Goal: Transaction & Acquisition: Purchase product/service

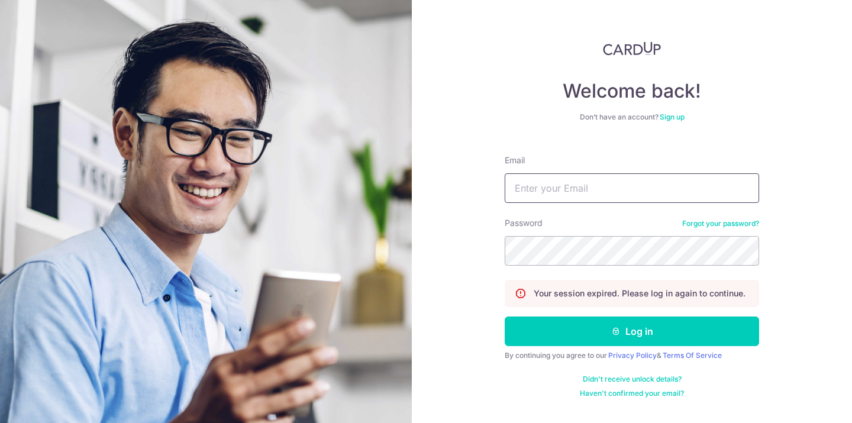
click at [557, 193] on input "Email" at bounding box center [632, 188] width 254 height 30
type input "arlienkamili@gmail.com"
click at [505, 317] on button "Log in" at bounding box center [632, 332] width 254 height 30
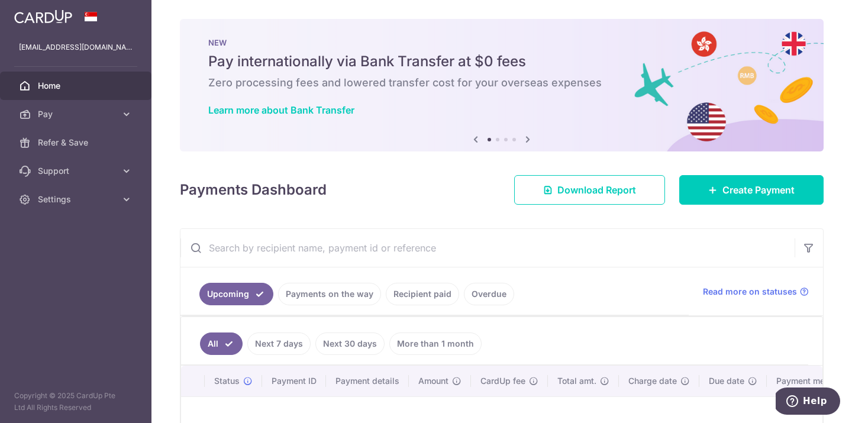
click at [49, 20] on img at bounding box center [43, 16] width 58 height 14
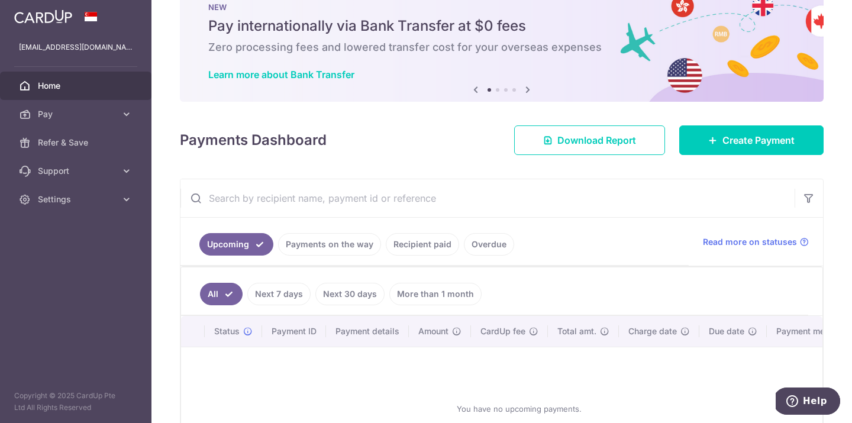
scroll to position [35, 0]
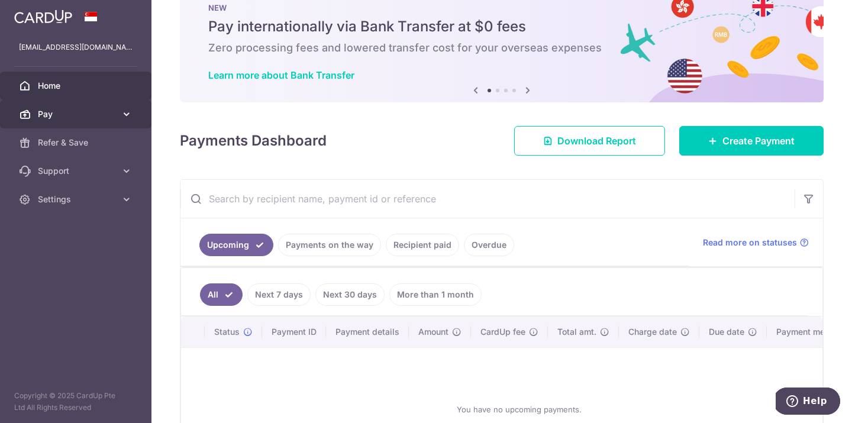
click at [60, 112] on span "Pay" at bounding box center [77, 114] width 78 height 12
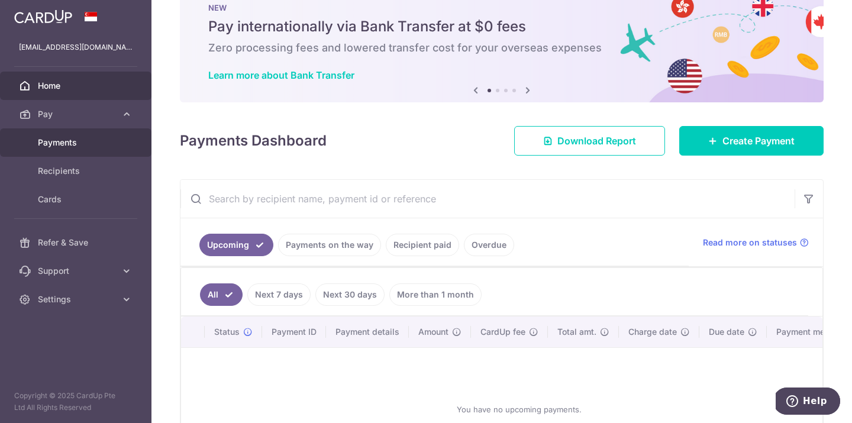
click at [63, 143] on span "Payments" at bounding box center [77, 143] width 78 height 12
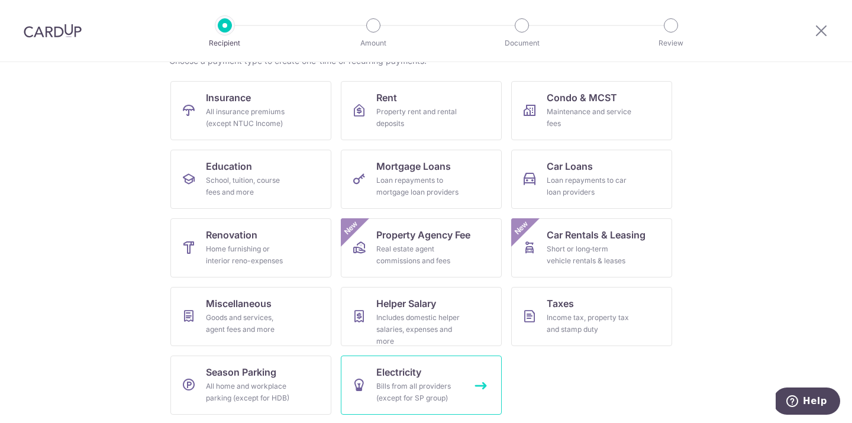
scroll to position [107, 0]
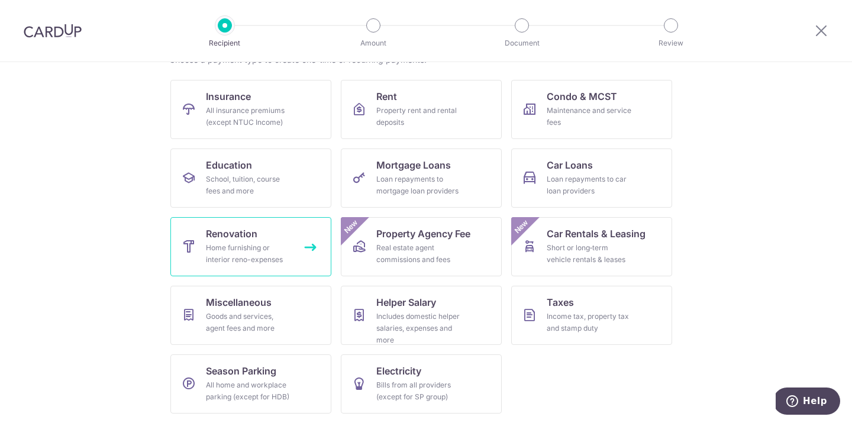
click at [254, 254] on div "Home furnishing or interior reno-expenses" at bounding box center [248, 254] width 85 height 24
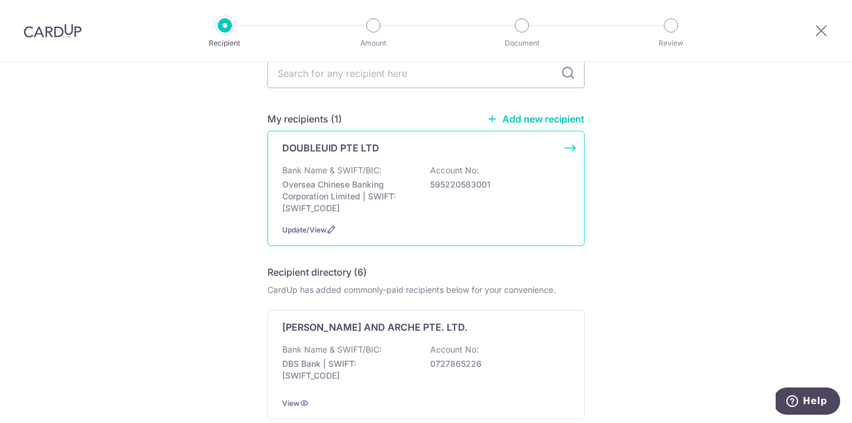
scroll to position [57, 0]
click at [365, 183] on p "Oversea Chinese Banking Corporation Limited | SWIFT: [SWIFT_CODE]" at bounding box center [348, 198] width 133 height 36
